Goal: Information Seeking & Learning: Learn about a topic

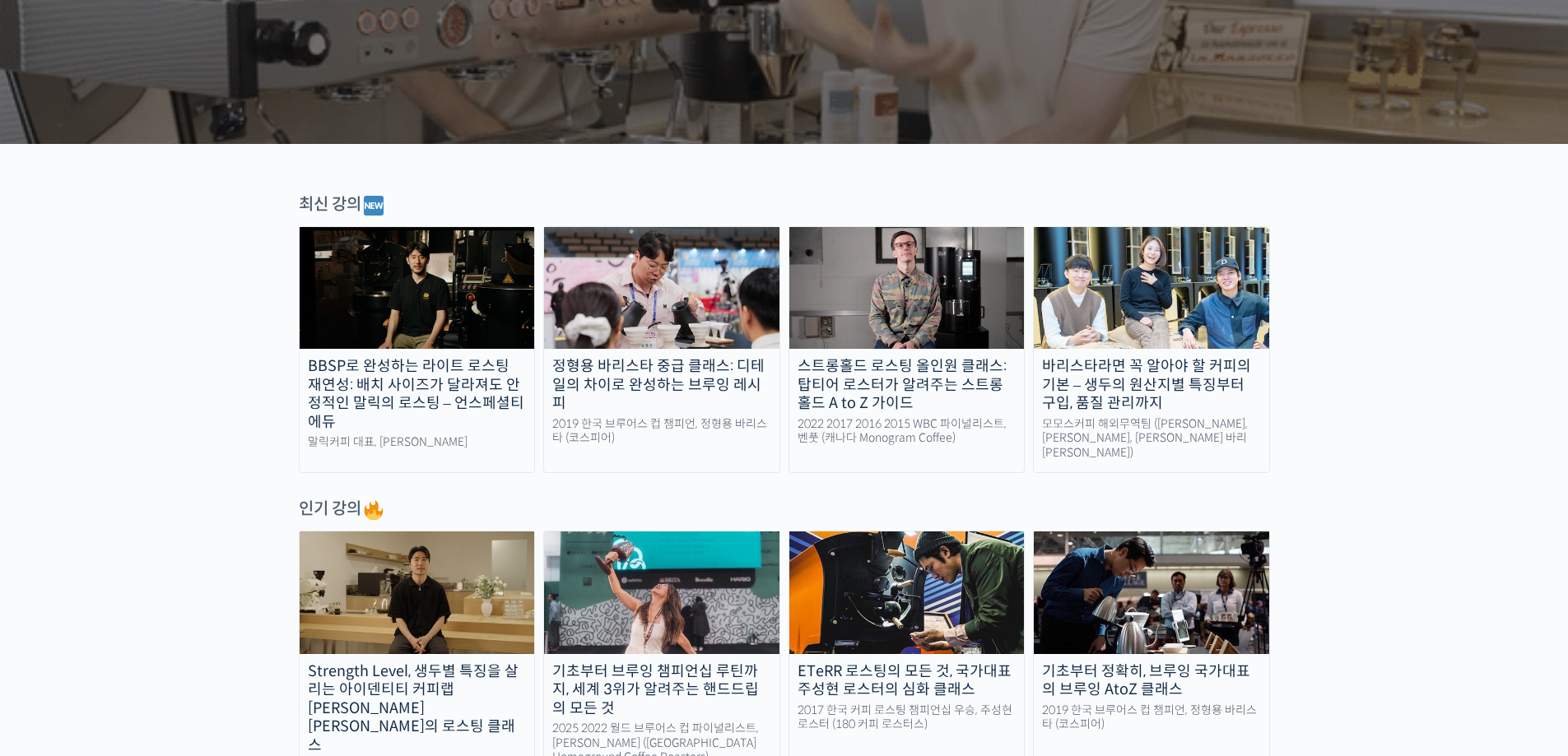
scroll to position [329, 0]
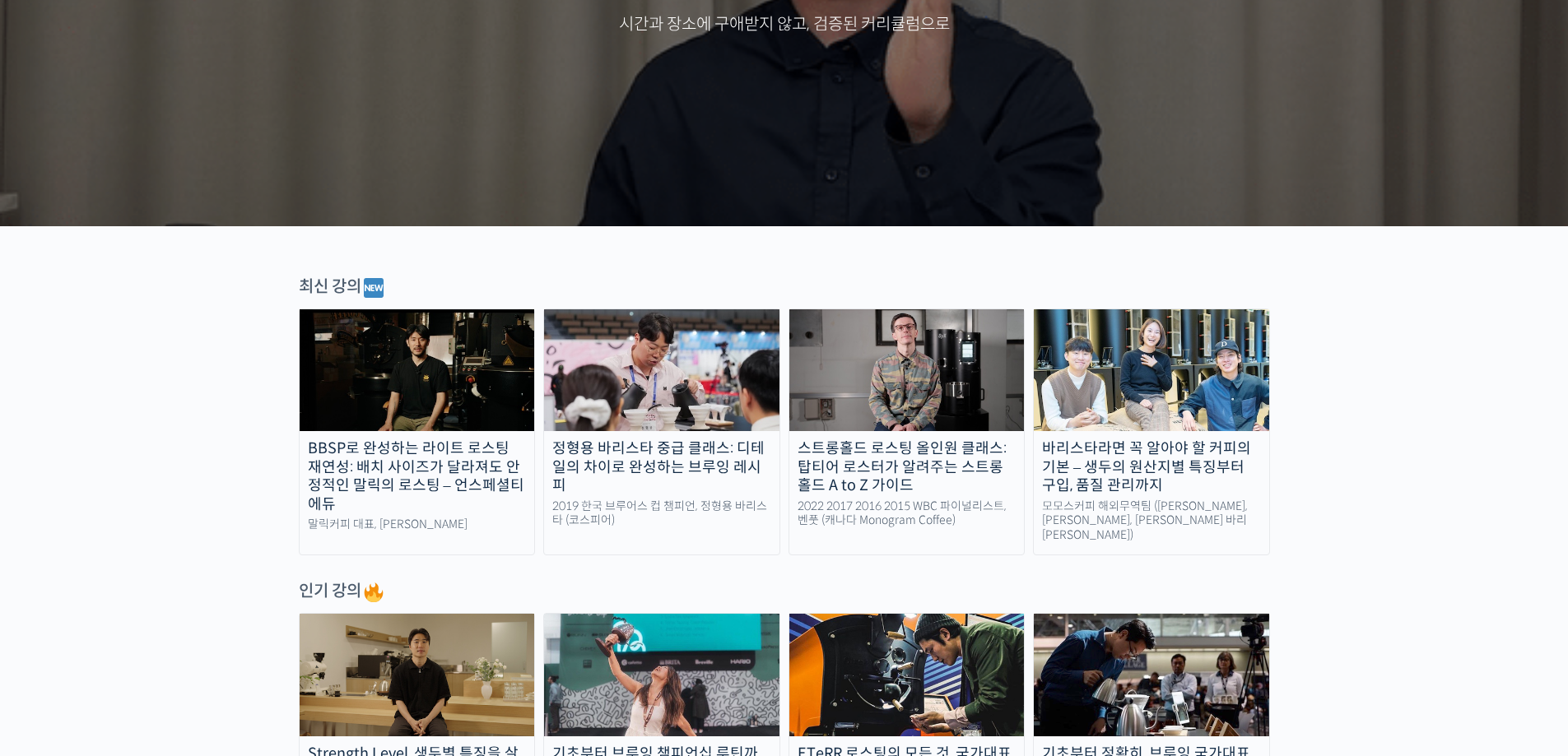
click at [879, 344] on img at bounding box center [907, 370] width 236 height 122
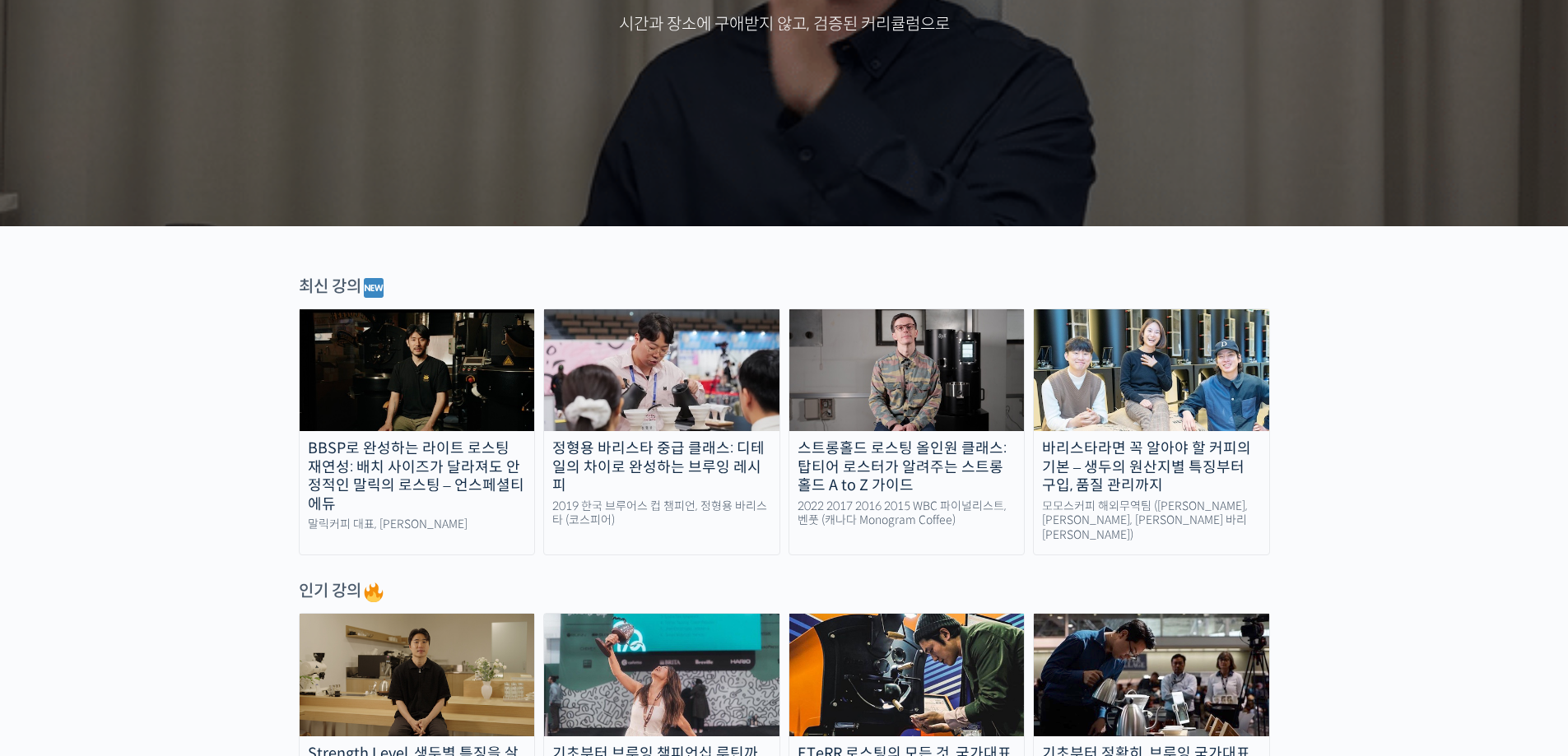
click at [452, 391] on img at bounding box center [417, 370] width 236 height 122
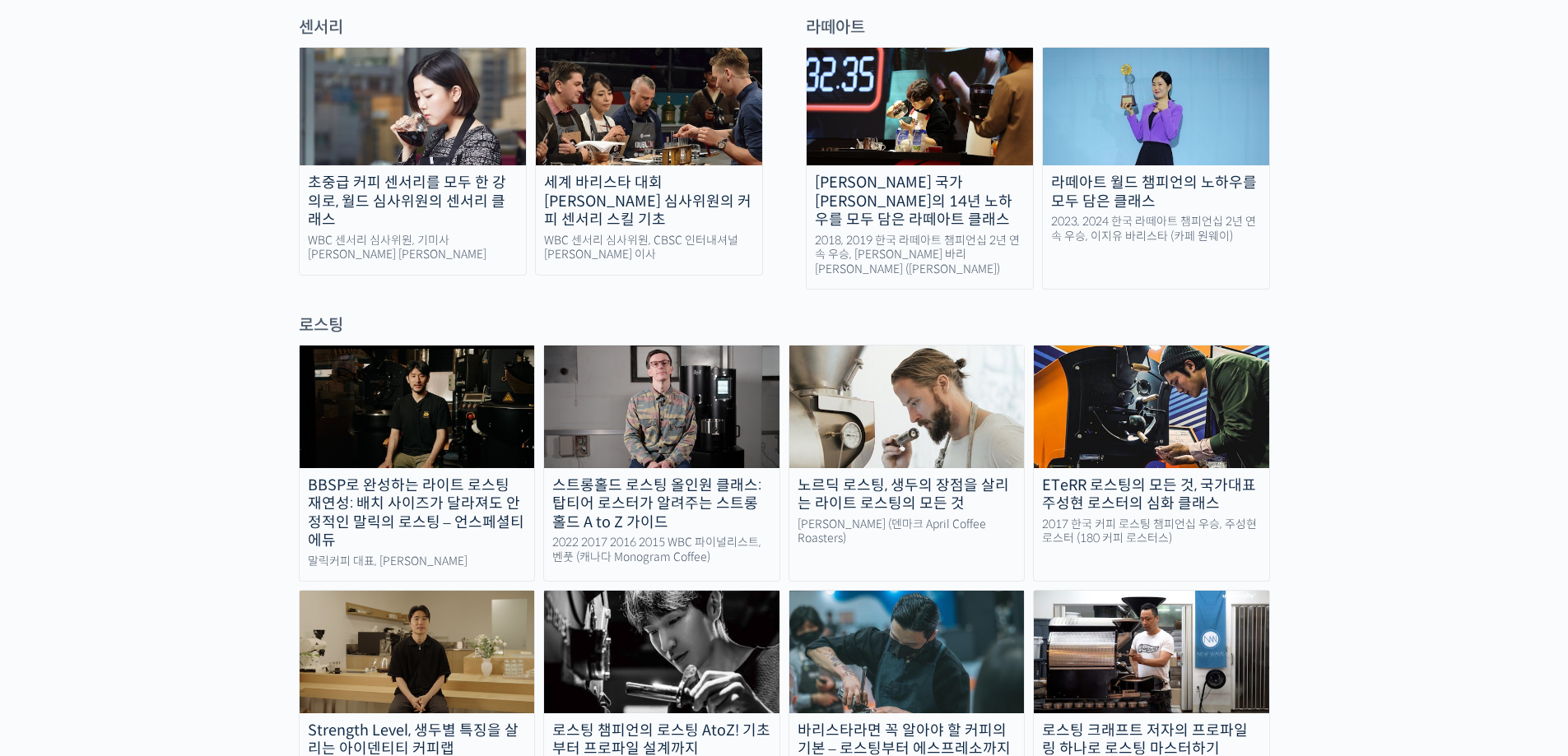
scroll to position [1235, 0]
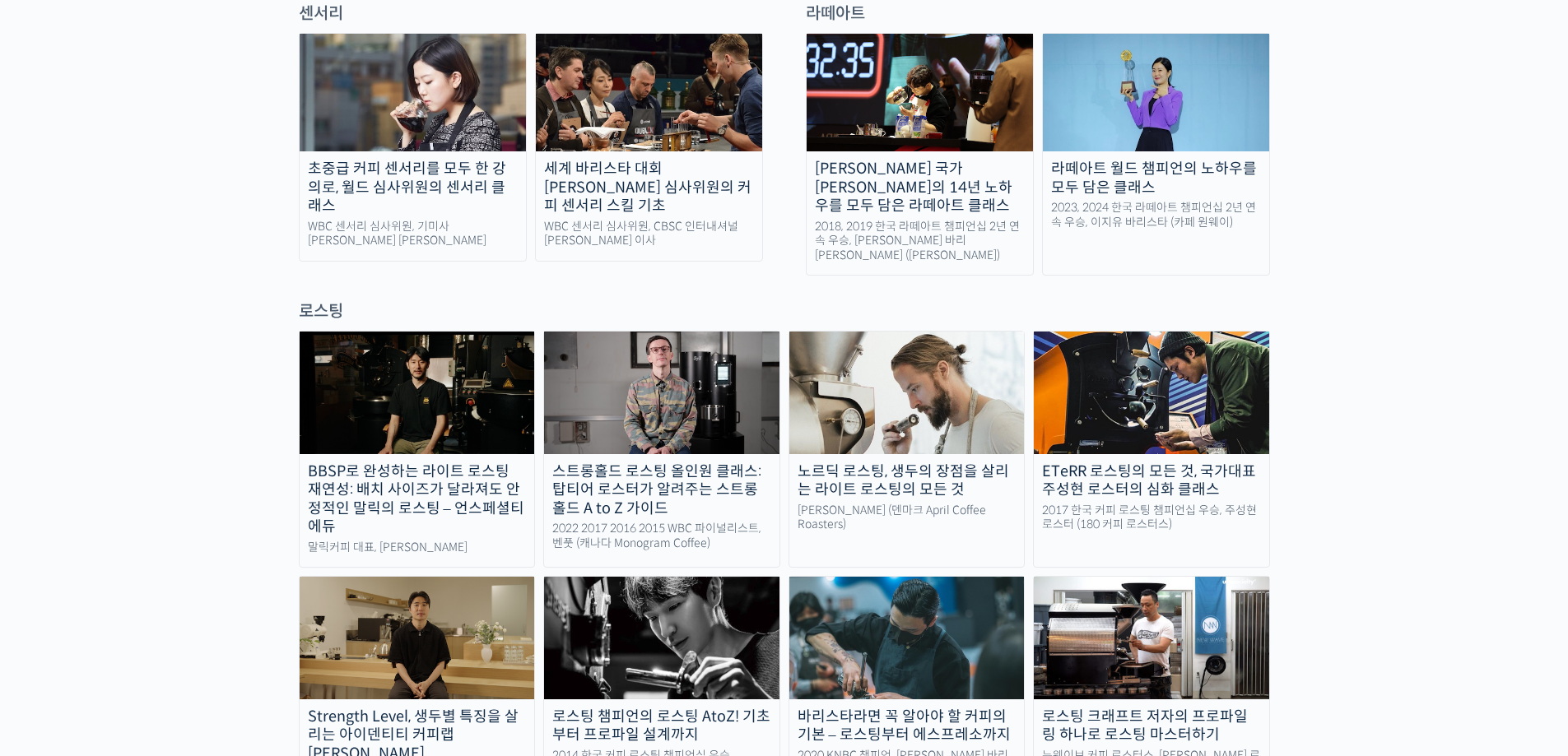
click at [1075, 388] on img at bounding box center [1152, 393] width 236 height 122
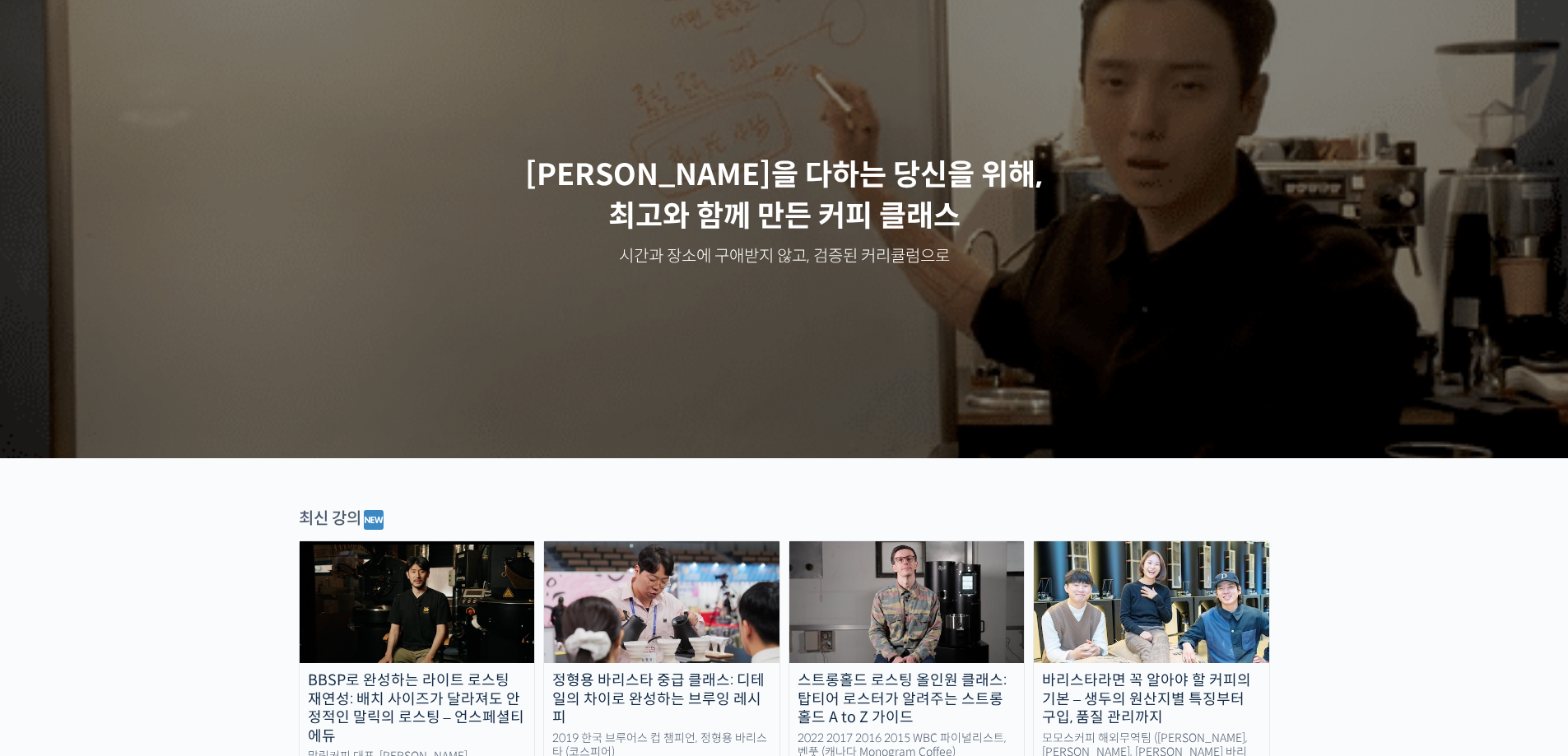
scroll to position [0, 0]
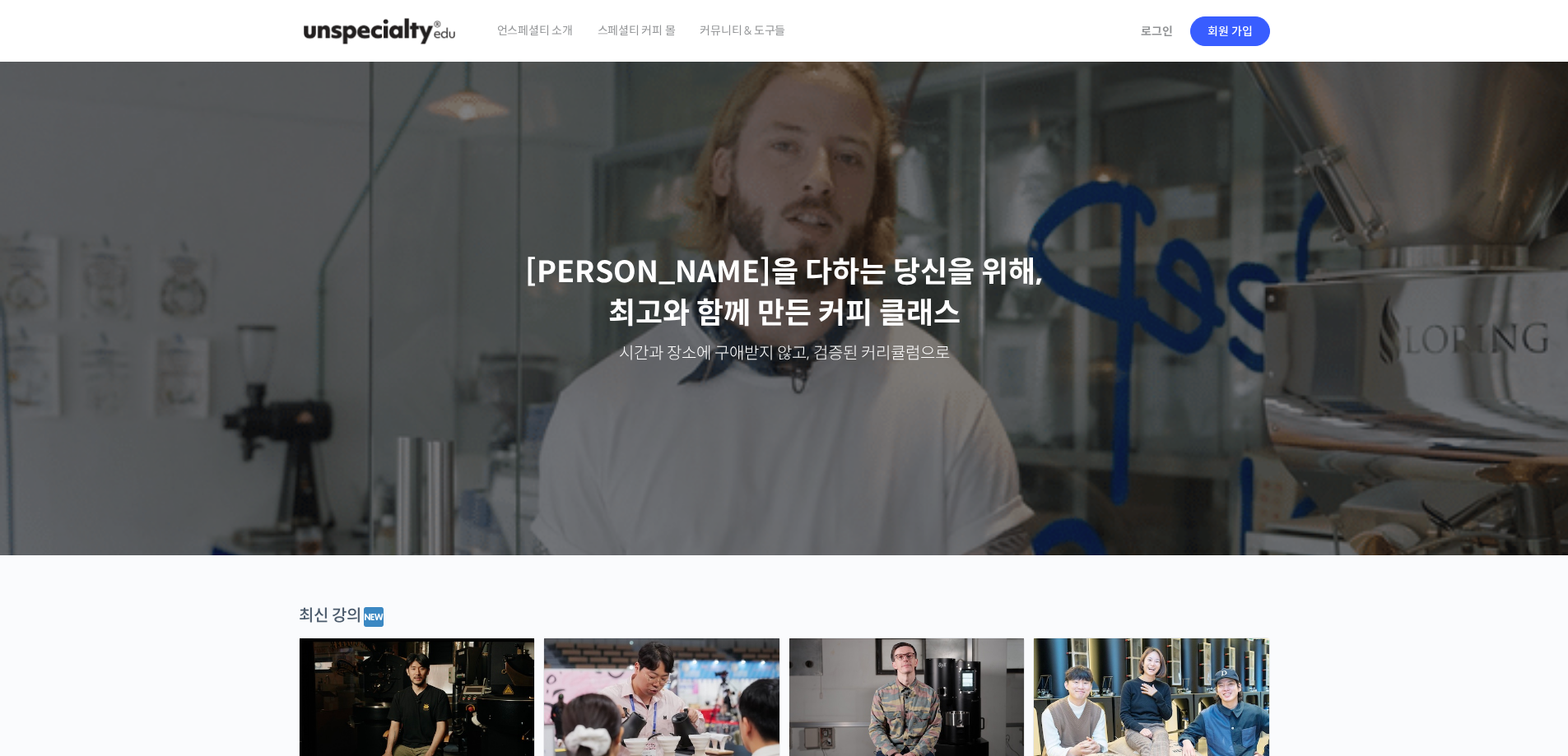
click at [755, 29] on span "커뮤니티 & 도구들" at bounding box center [742, 30] width 85 height 62
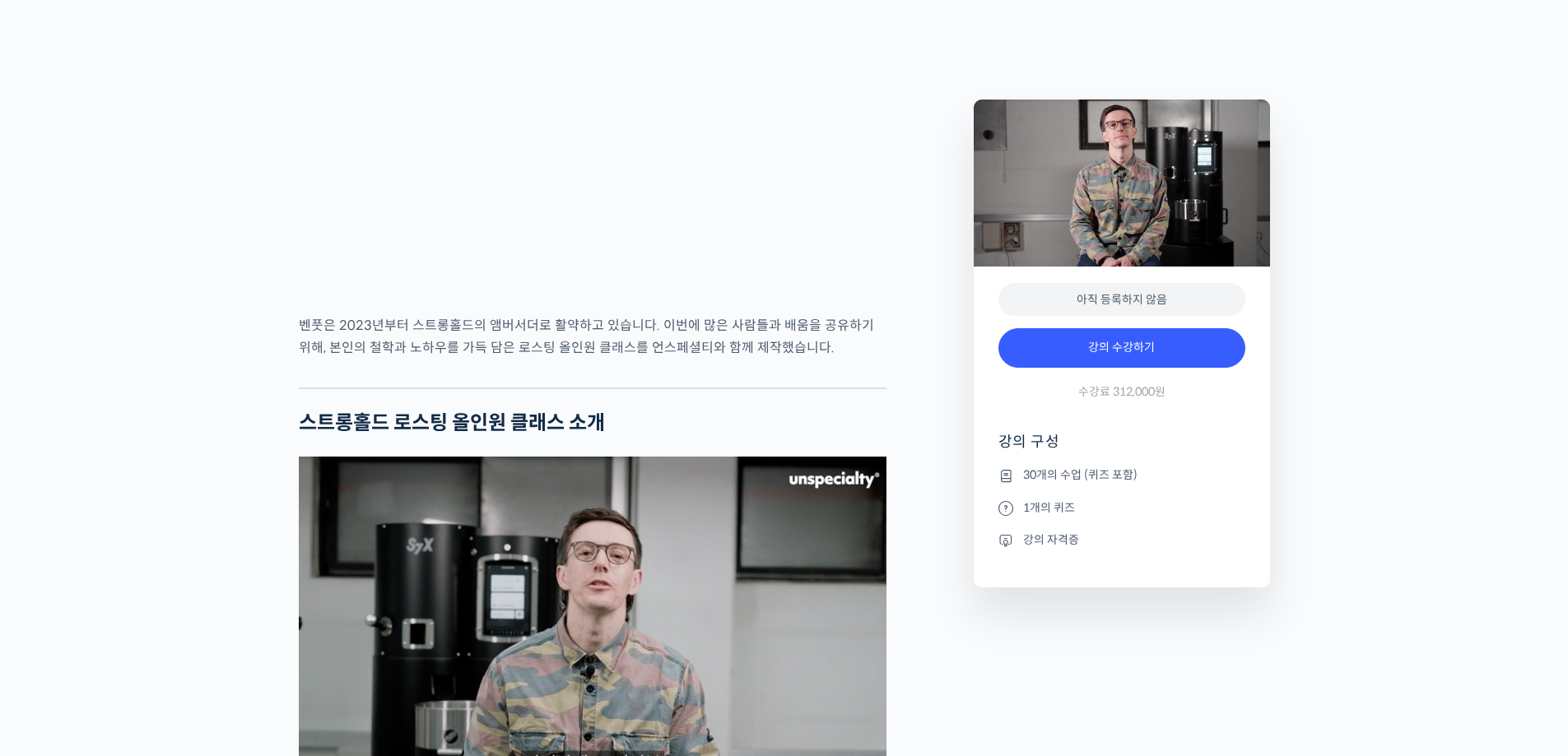
scroll to position [1646, 0]
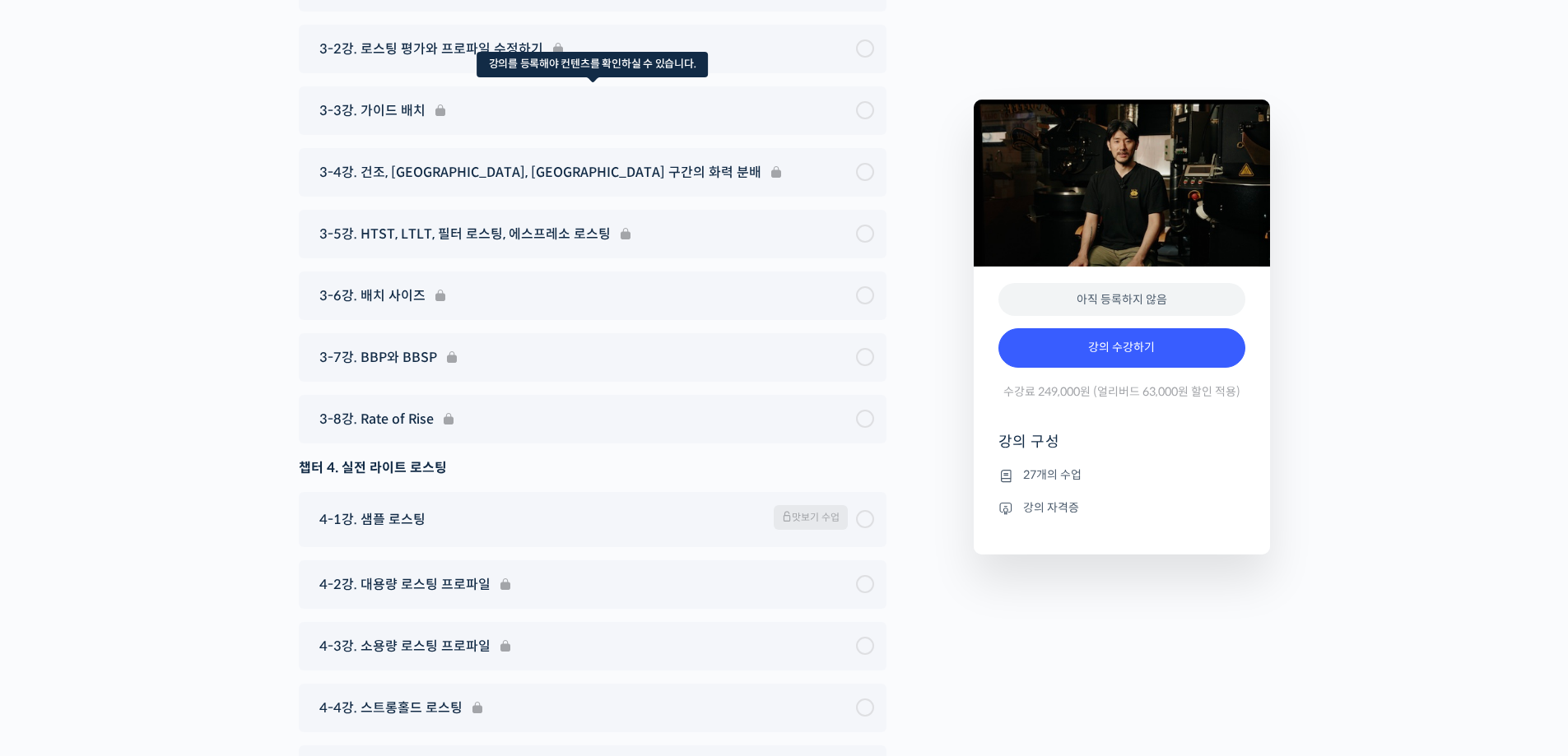
scroll to position [7078, 0]
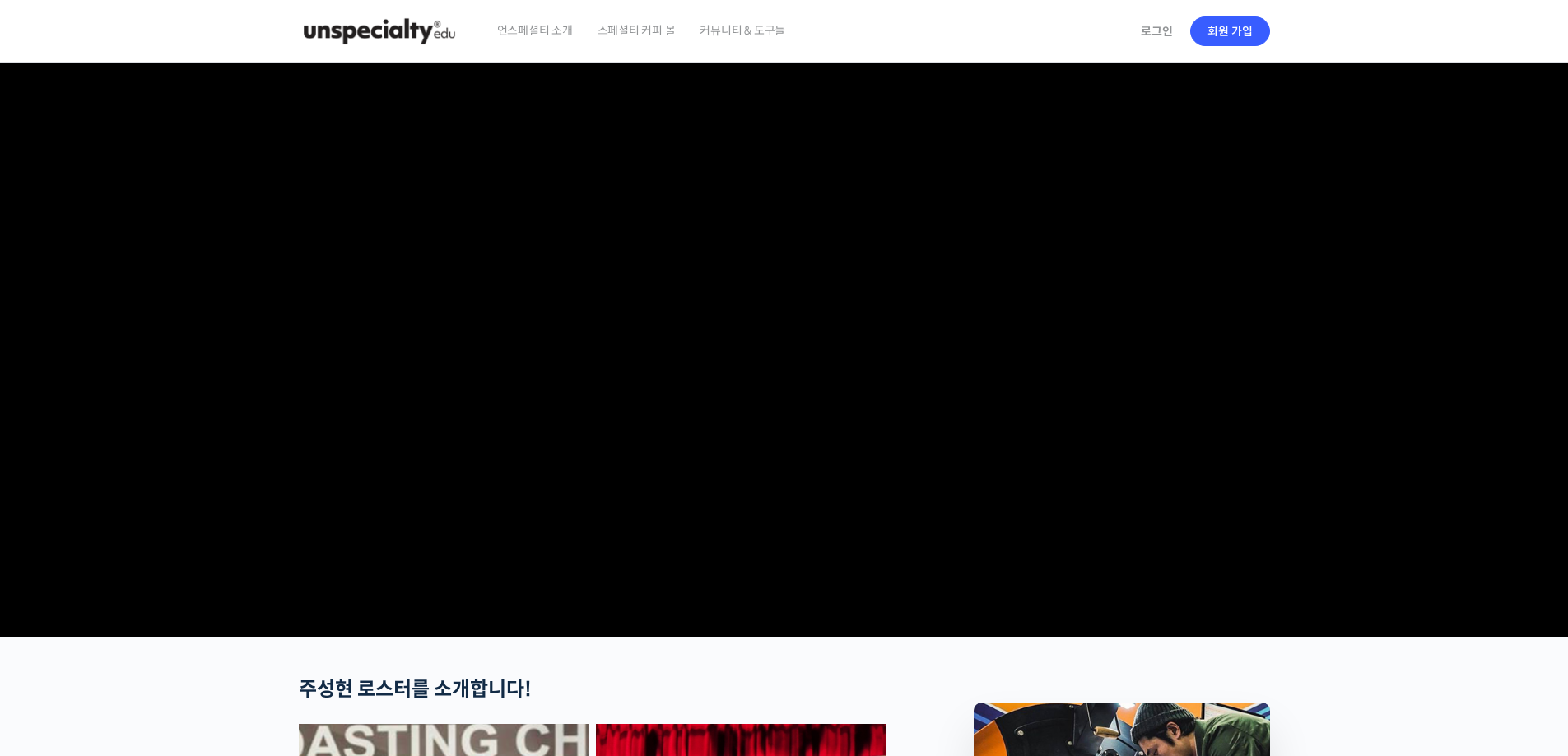
checkbox input "true"
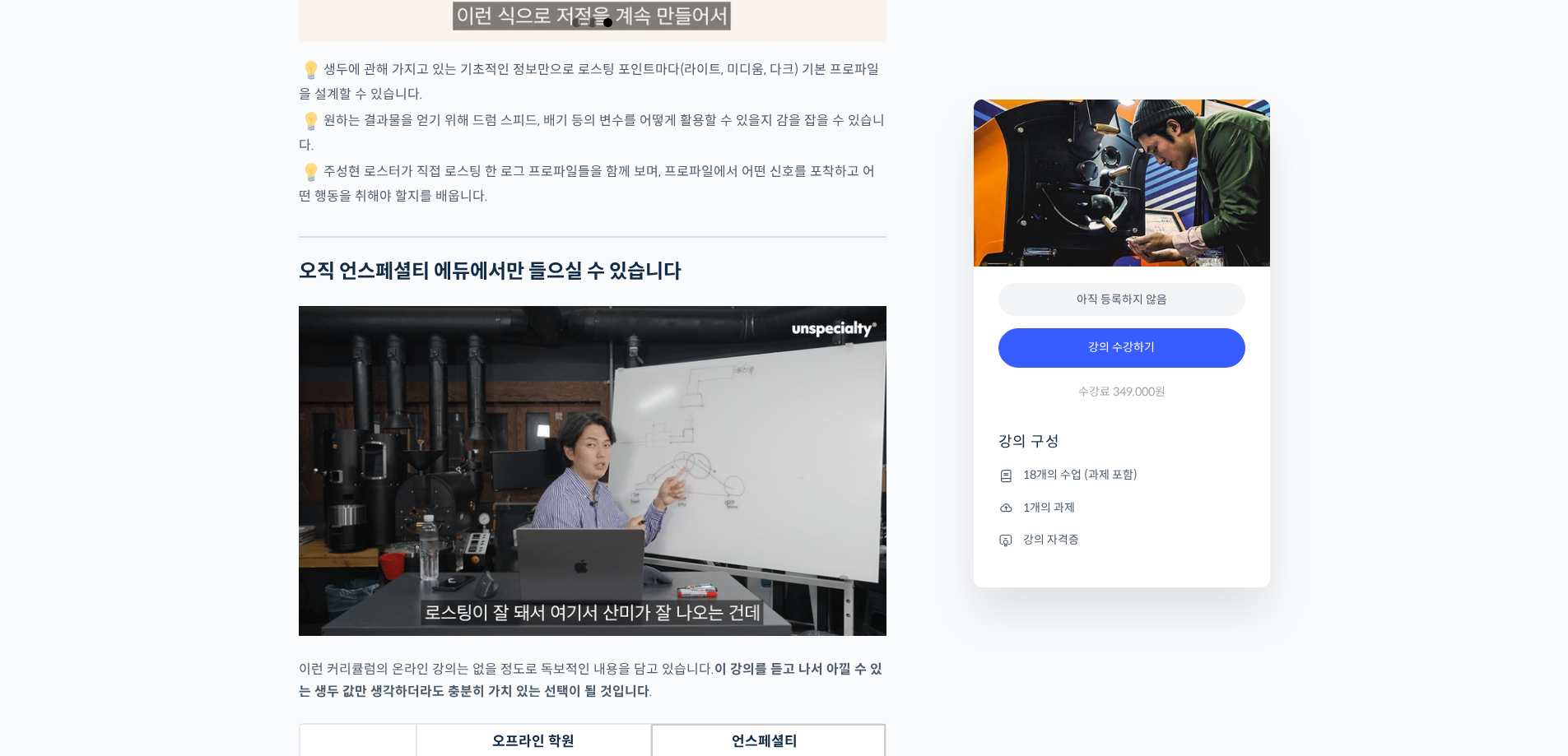
scroll to position [3704, 0]
